Goal: Information Seeking & Learning: Learn about a topic

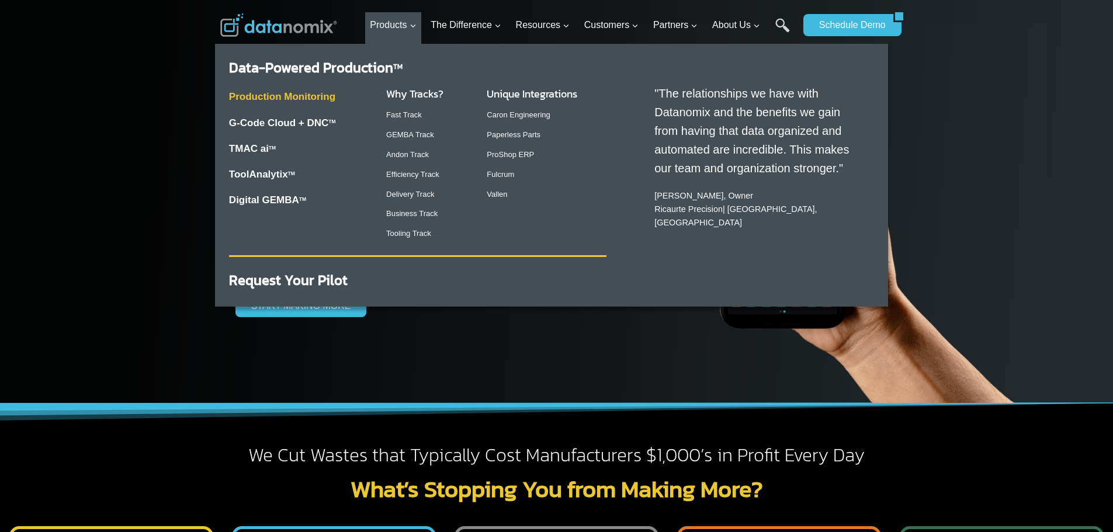
click at [321, 97] on link "Production Monitoring" at bounding box center [282, 96] width 106 height 11
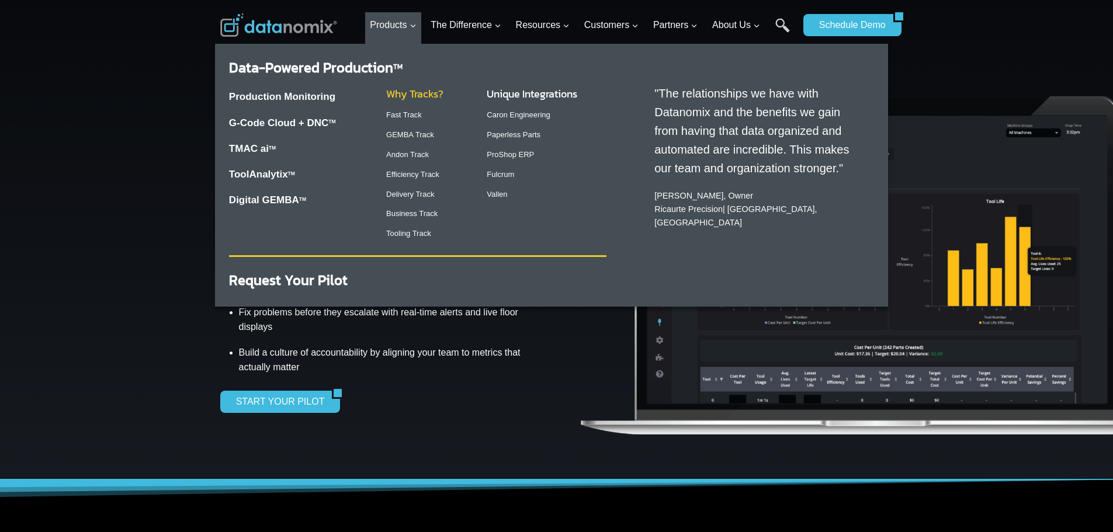
click at [412, 91] on link "Why Tracks?" at bounding box center [414, 94] width 57 height 16
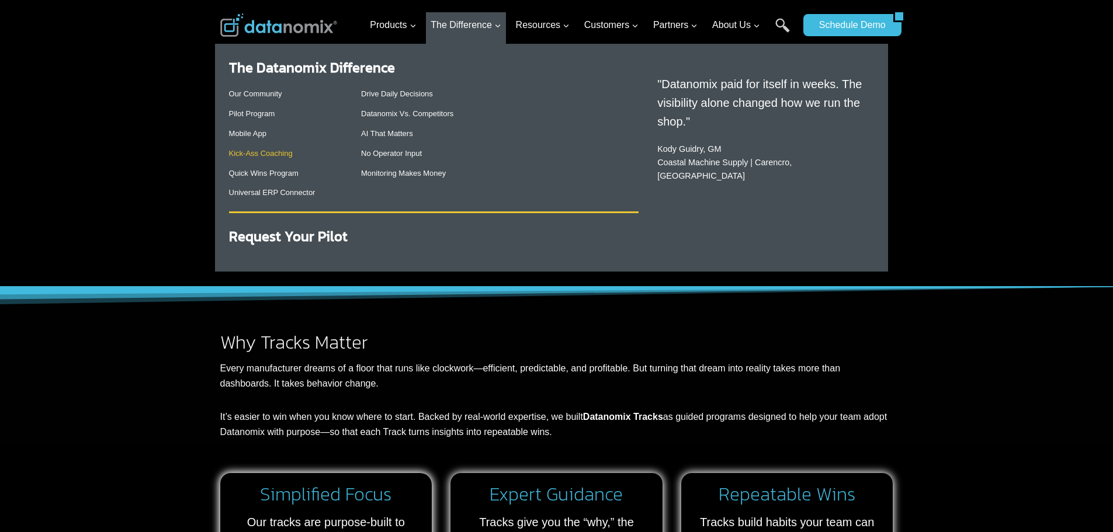
click at [282, 156] on link "Kick-Ass Coaching" at bounding box center [261, 153] width 64 height 9
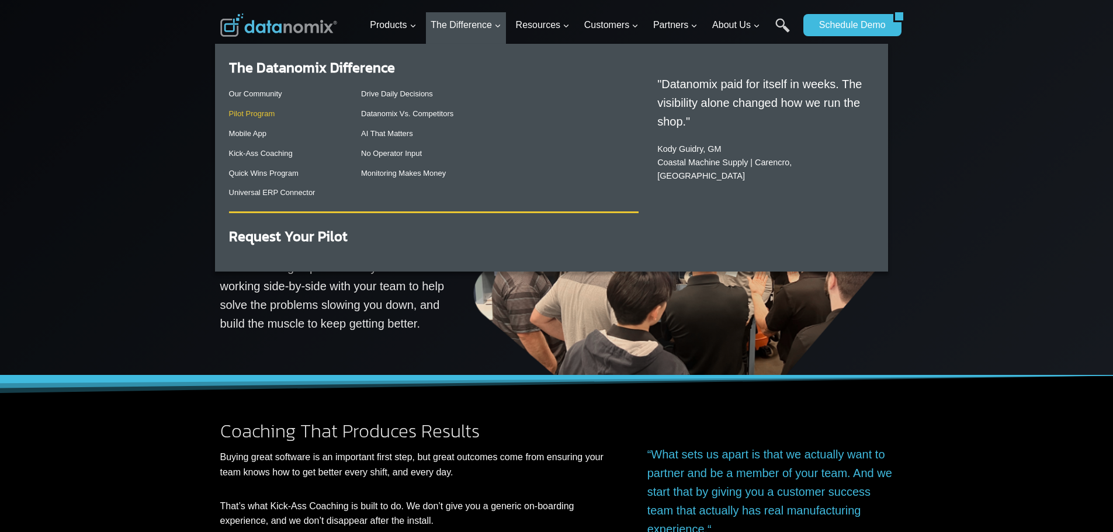
click at [266, 115] on link "Pilot Program" at bounding box center [252, 113] width 46 height 9
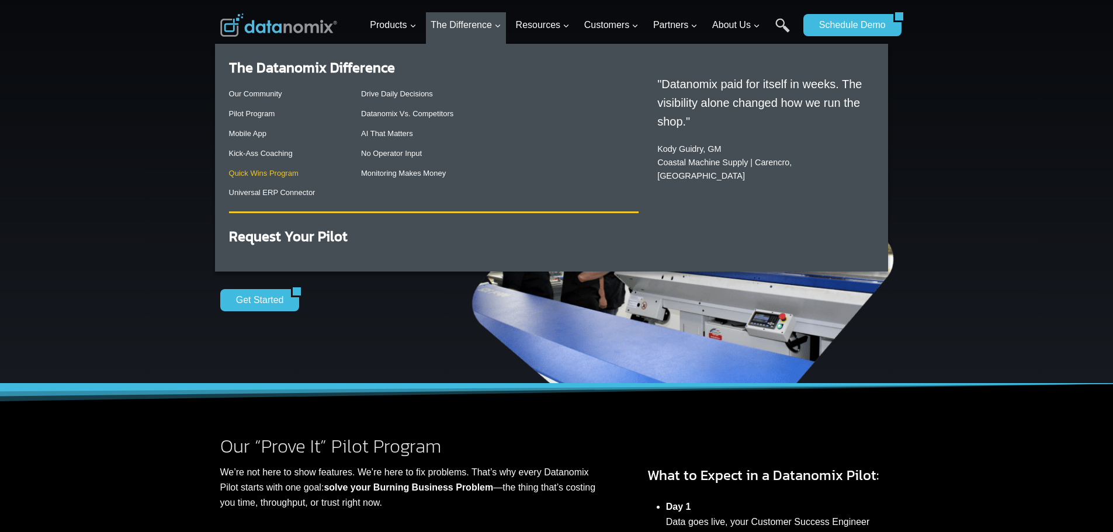
click at [268, 176] on link "Quick Wins Program" at bounding box center [264, 173] width 70 height 9
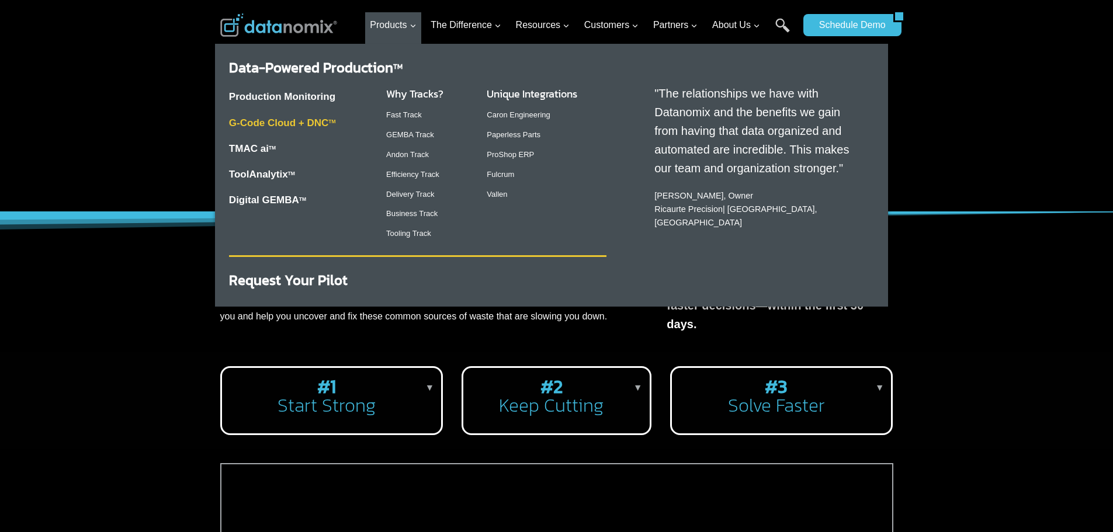
click at [317, 126] on link "G-Code Cloud + DNC TM" at bounding box center [282, 122] width 107 height 11
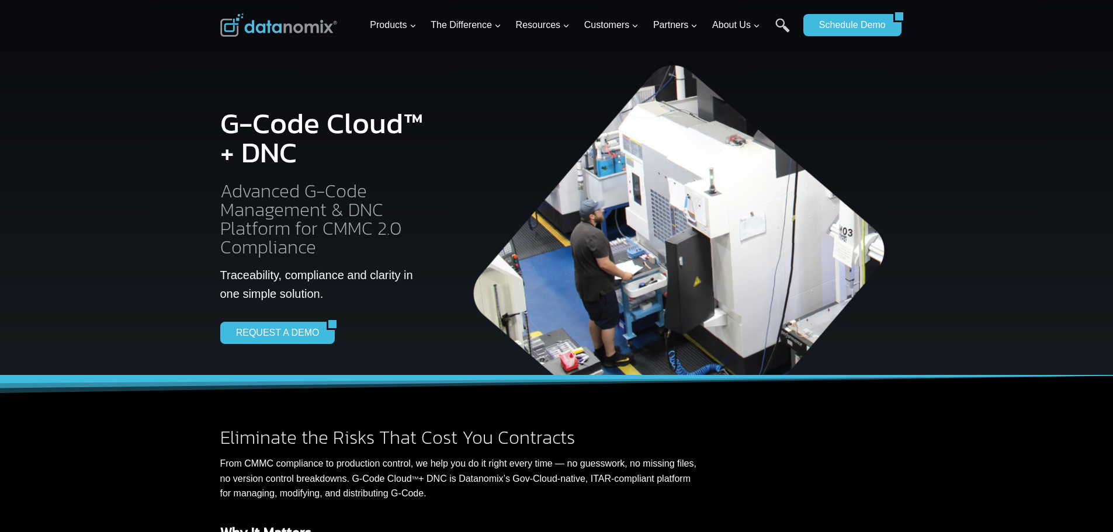
click at [143, 122] on div at bounding box center [556, 188] width 1113 height 376
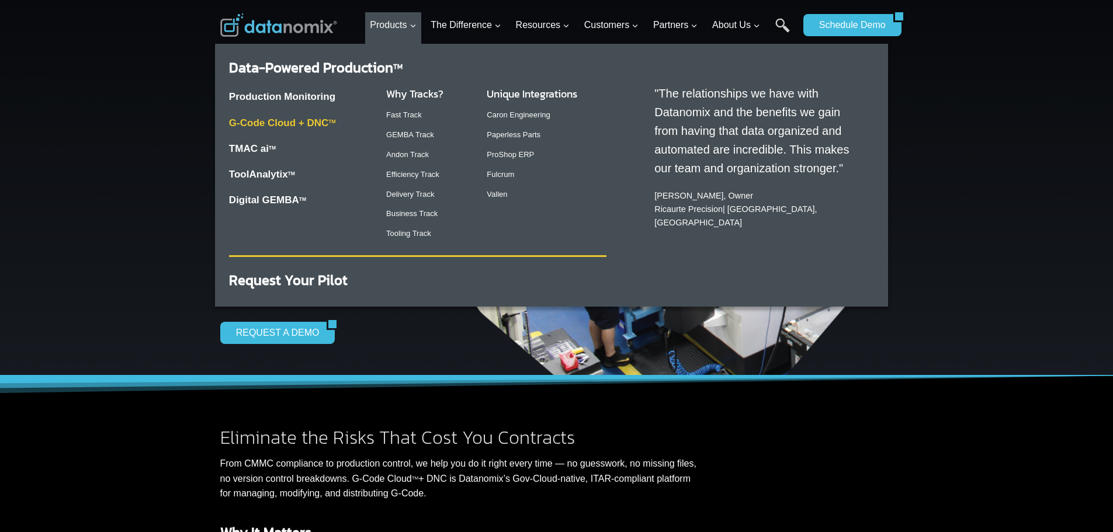
click at [295, 123] on link "G-Code Cloud + DNC TM" at bounding box center [282, 122] width 107 height 11
click at [294, 124] on link "G-Code Cloud + DNC TM" at bounding box center [282, 122] width 107 height 11
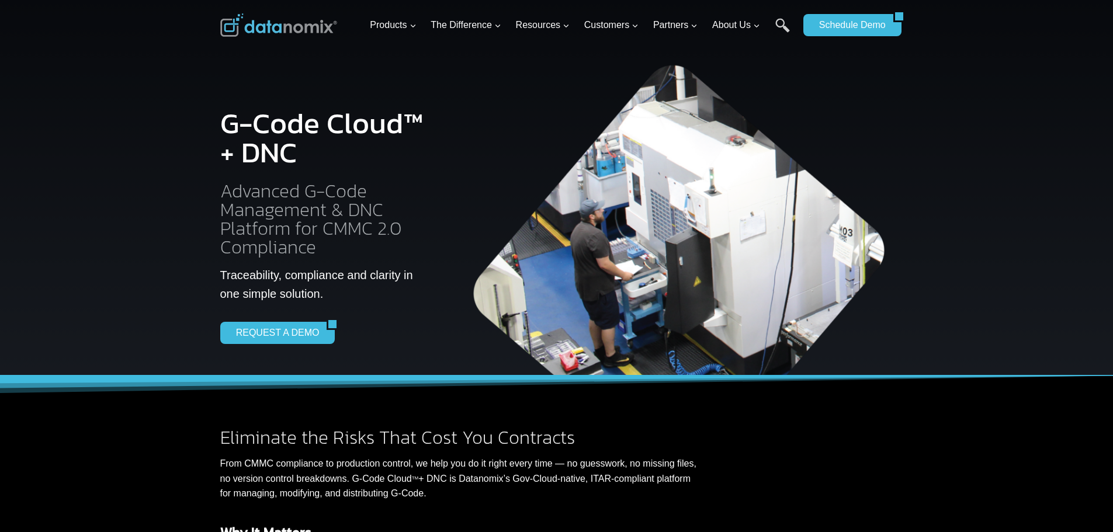
click at [177, 78] on div at bounding box center [556, 188] width 1113 height 376
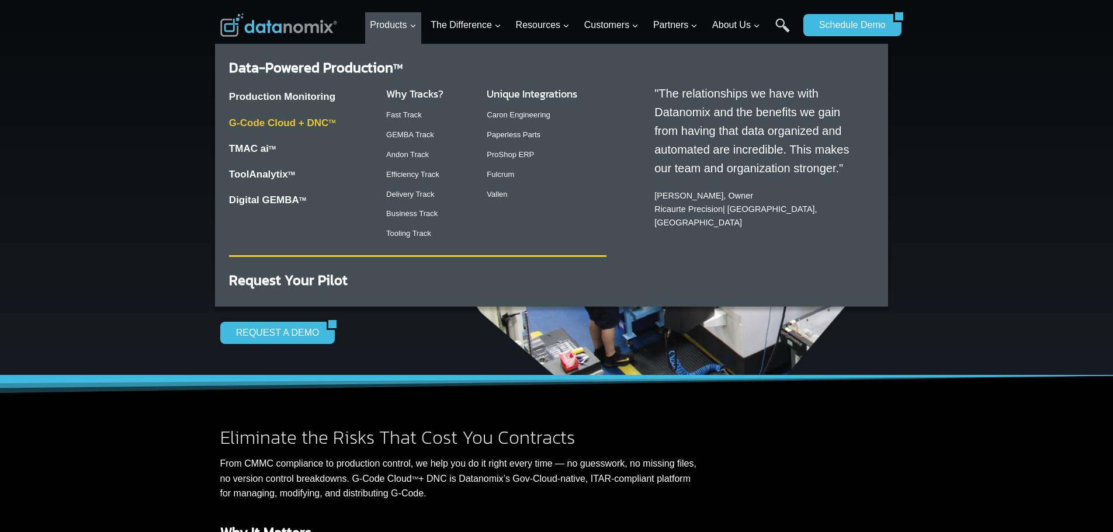
click at [289, 128] on link "G-Code Cloud + DNC TM" at bounding box center [282, 122] width 107 height 11
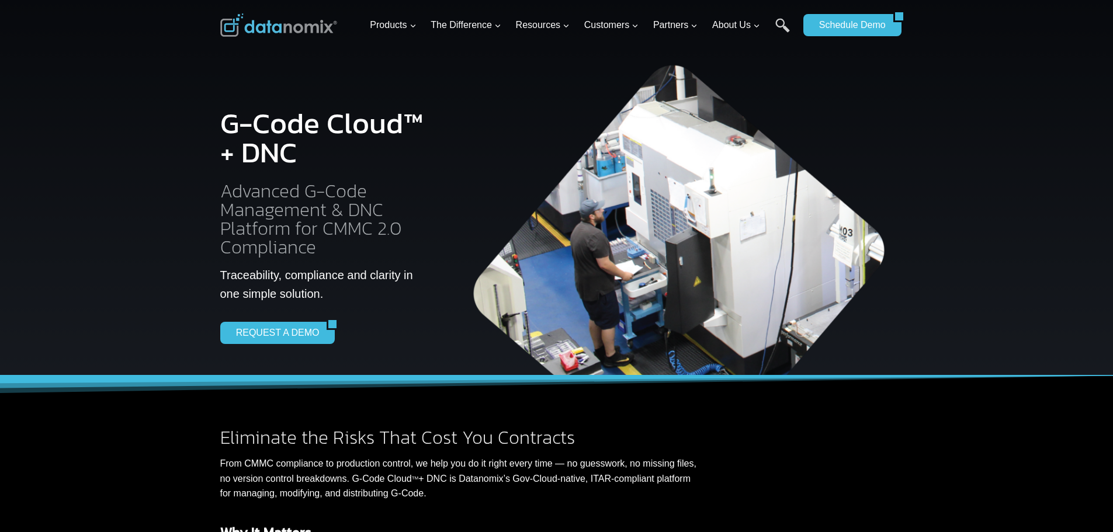
click at [268, 15] on img at bounding box center [278, 24] width 117 height 23
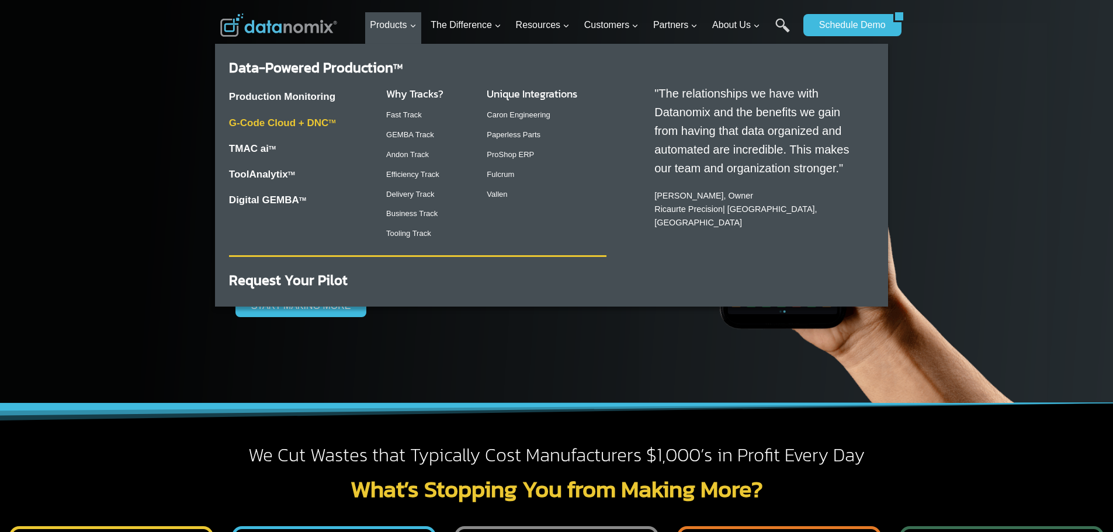
click at [313, 119] on link "G-Code Cloud + DNC TM" at bounding box center [282, 122] width 107 height 11
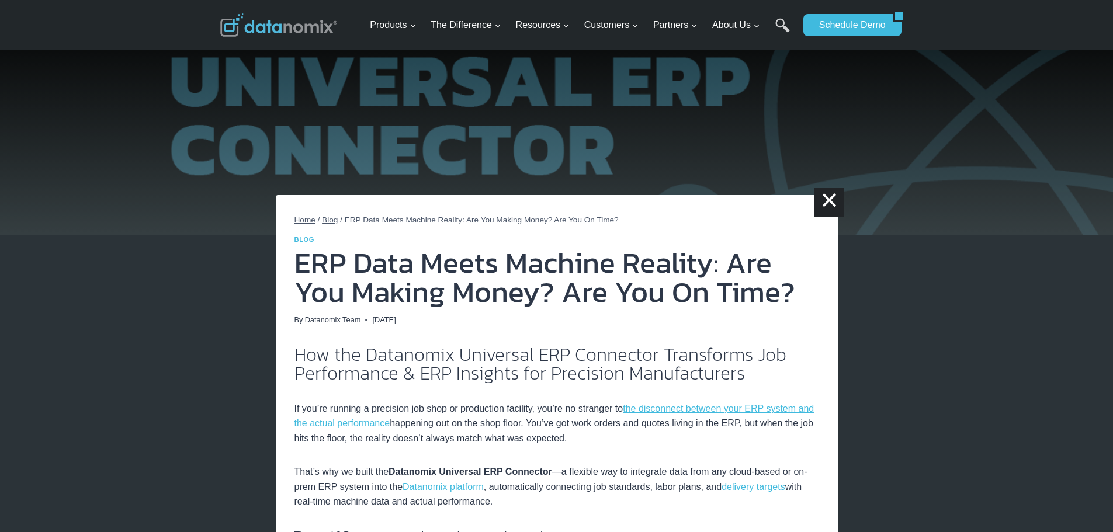
drag, startPoint x: 522, startPoint y: 354, endPoint x: 498, endPoint y: 351, distance: 24.1
drag, startPoint x: 498, startPoint y: 351, endPoint x: 397, endPoint y: 331, distance: 103.7
drag, startPoint x: 397, startPoint y: 331, endPoint x: 369, endPoint y: 318, distance: 30.3
drag, startPoint x: 369, startPoint y: 318, endPoint x: 335, endPoint y: 303, distance: 37.1
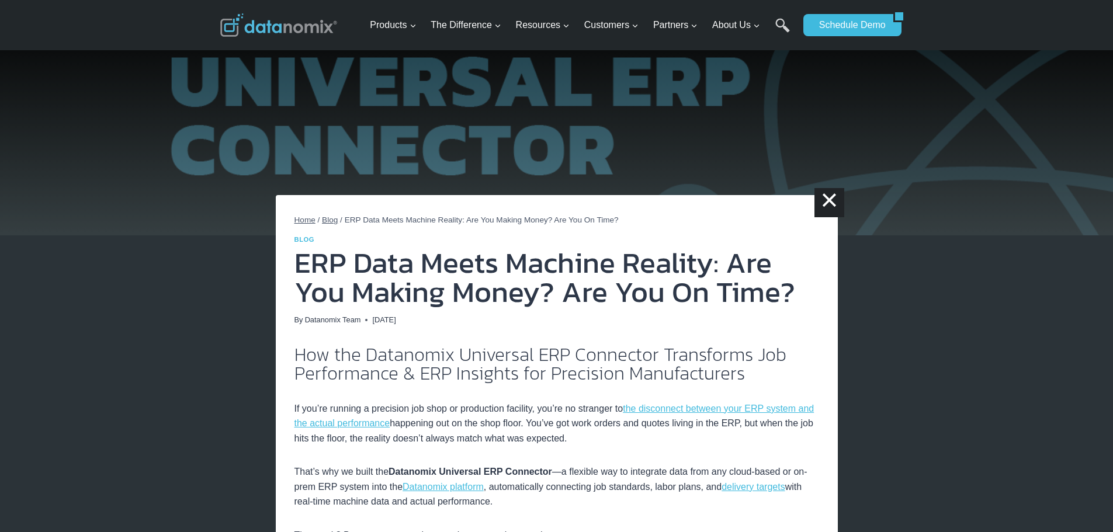
click at [339, 303] on h1 "ERP Data Meets Machine Reality: Are You Making Money? Are You On Time?" at bounding box center [556, 277] width 525 height 58
click at [282, 29] on img at bounding box center [278, 24] width 117 height 23
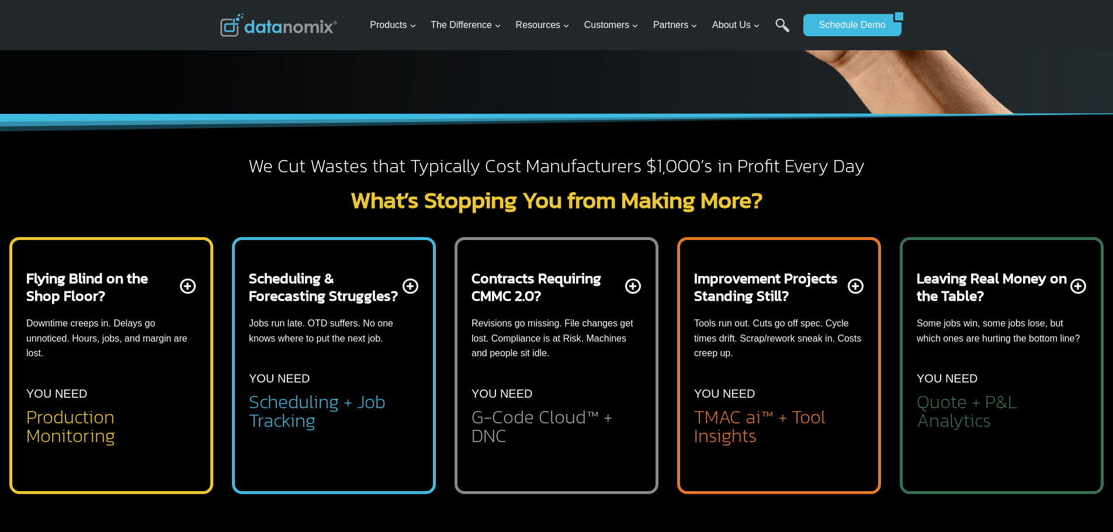
scroll to position [292, 0]
